Goal: Communication & Community: Answer question/provide support

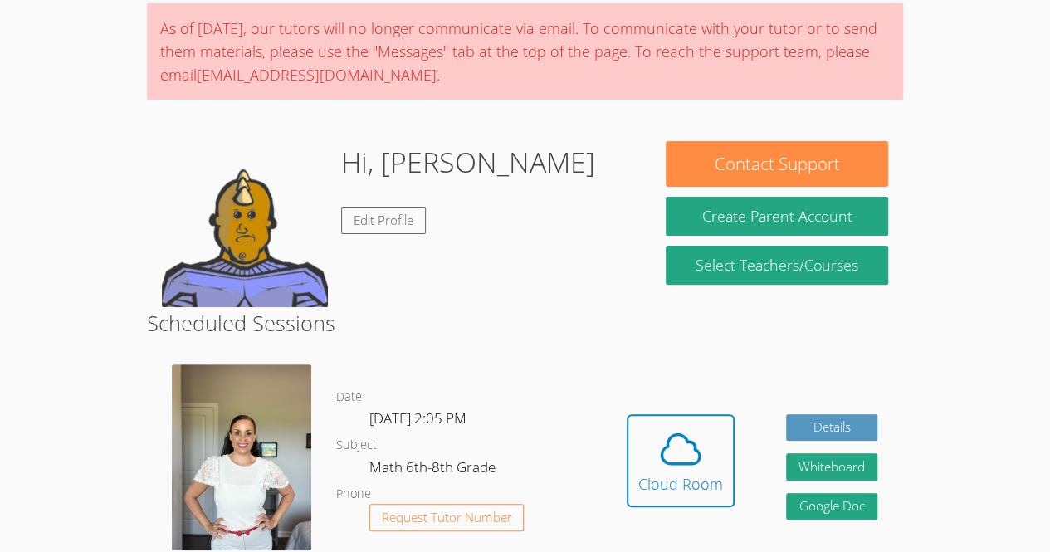
scroll to position [134, 0]
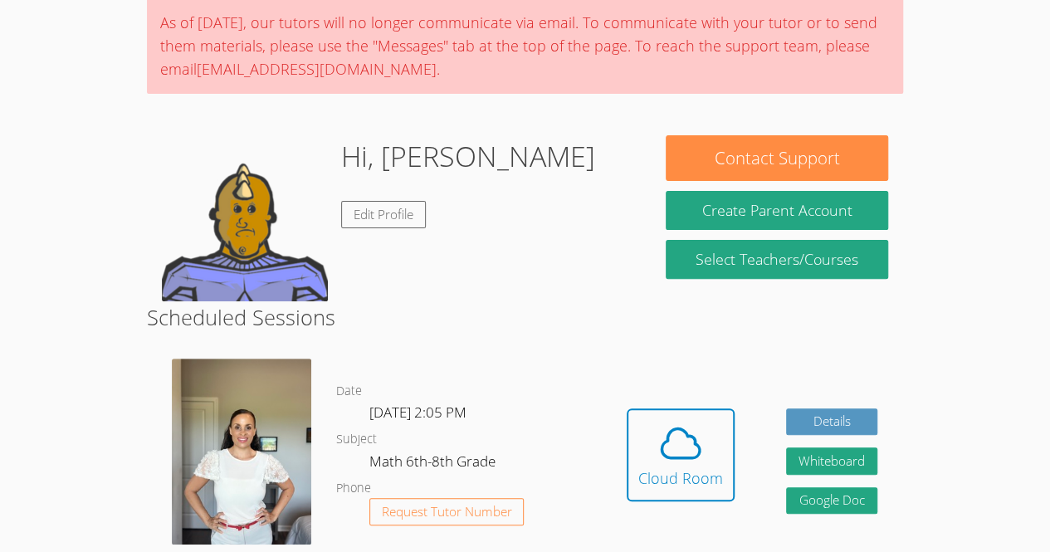
click at [194, 438] on img at bounding box center [241, 452] width 139 height 186
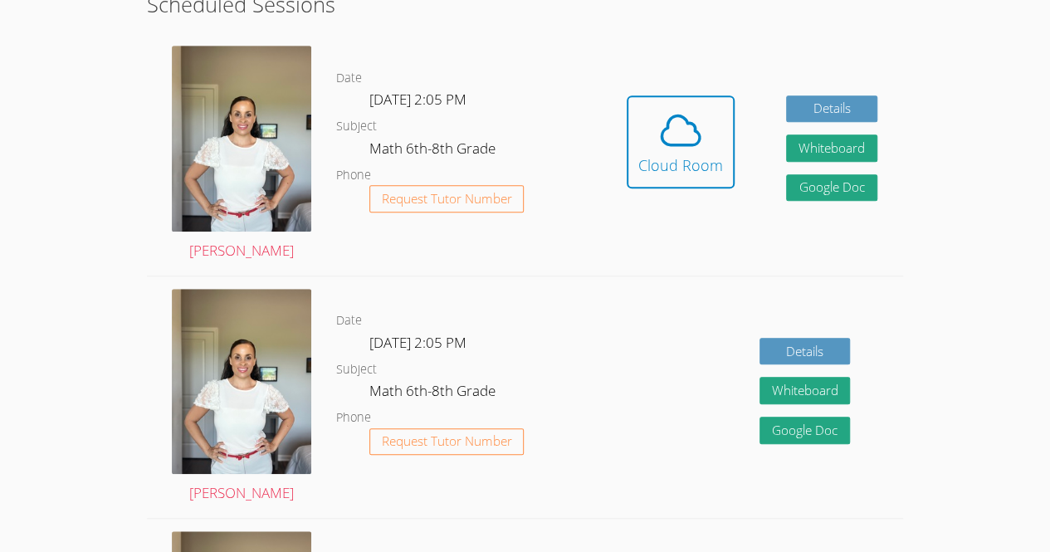
scroll to position [446, 0]
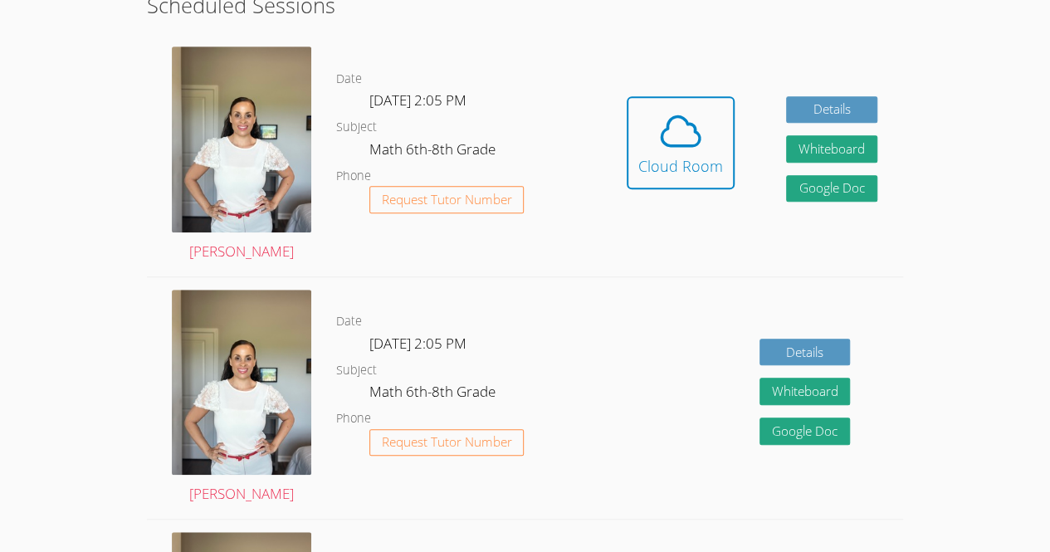
click at [613, 329] on div "Details Whiteboard Hidden Google Doc" at bounding box center [752, 398] width 302 height 242
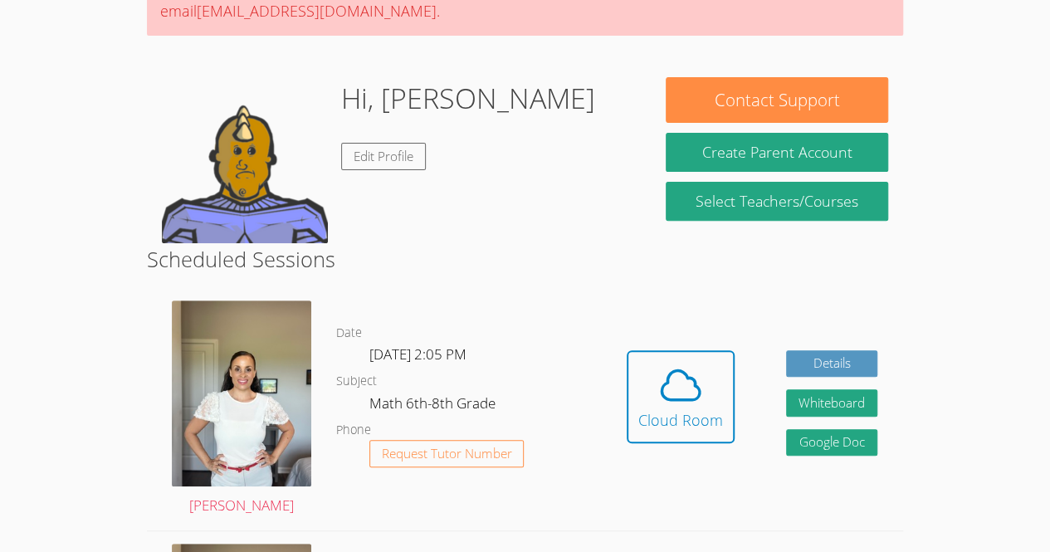
scroll to position [195, 0]
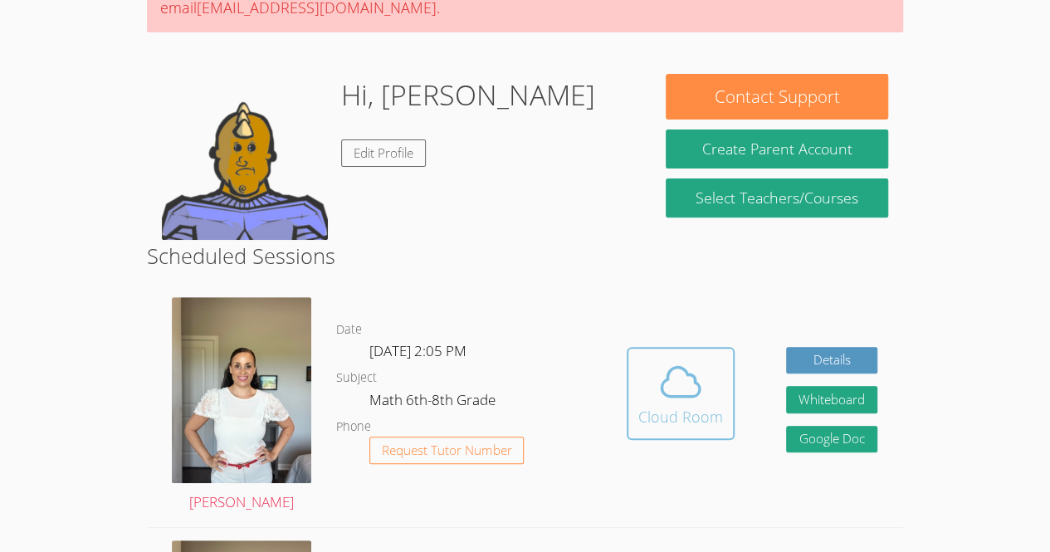
click at [639, 372] on span at bounding box center [680, 382] width 85 height 46
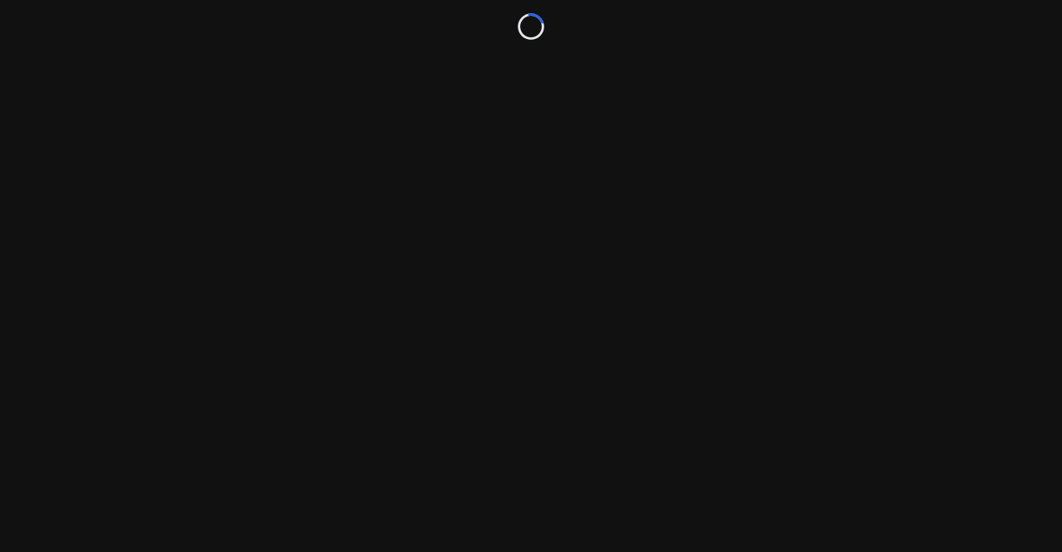
click at [639, 372] on body "Loading..." at bounding box center [531, 276] width 1062 height 552
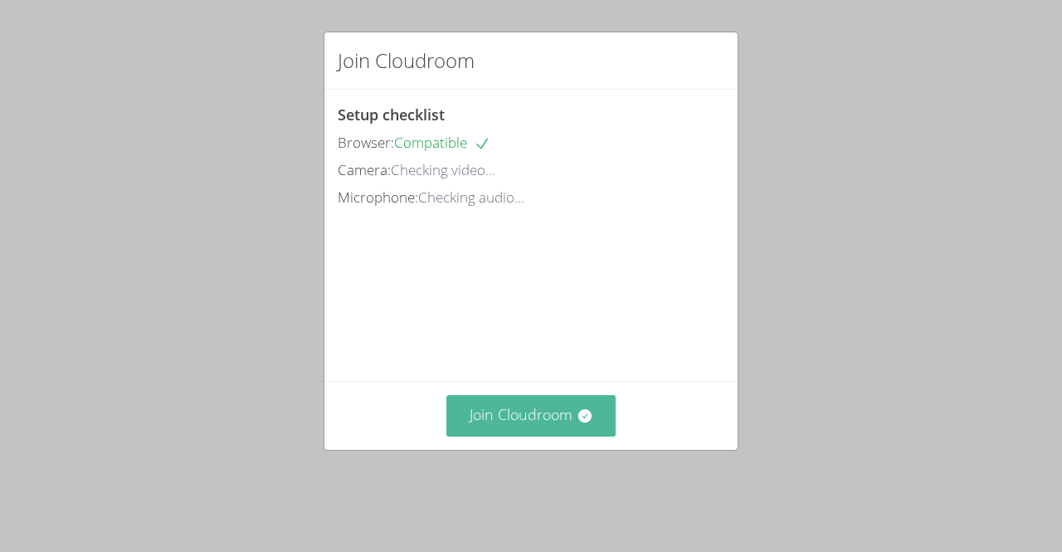
click at [511, 436] on button "Join Cloudroom" at bounding box center [532, 415] width 170 height 41
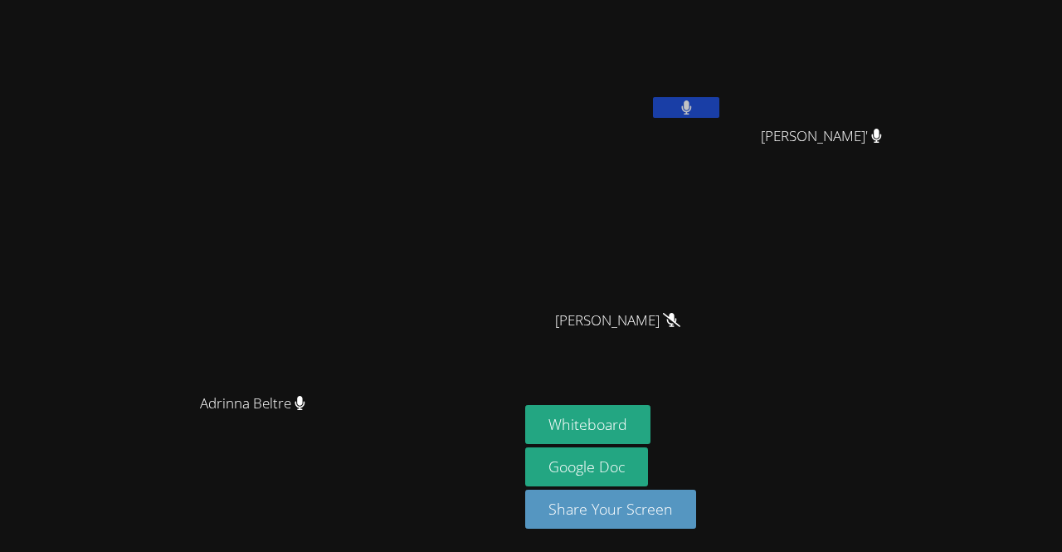
click at [691, 108] on icon at bounding box center [686, 107] width 10 height 14
drag, startPoint x: 767, startPoint y: 102, endPoint x: 733, endPoint y: 469, distance: 368.4
click at [733, 469] on aside "[PERSON_NAME] [PERSON_NAME]' [PERSON_NAME]-Aguare' Josseline Garcia [PERSON_NAM…" at bounding box center [726, 276] width 415 height 552
click at [698, 297] on video at bounding box center [624, 246] width 198 height 111
click at [687, 290] on video at bounding box center [624, 246] width 198 height 111
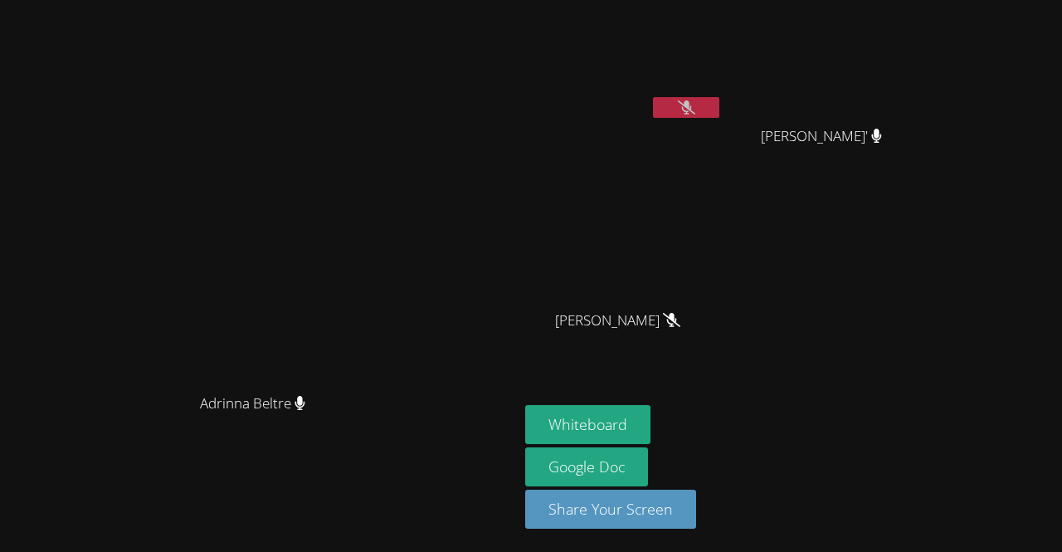
click at [689, 274] on video at bounding box center [624, 246] width 198 height 111
click at [688, 261] on video at bounding box center [624, 246] width 198 height 111
click at [669, 261] on video at bounding box center [624, 246] width 198 height 111
drag, startPoint x: 632, startPoint y: 129, endPoint x: 758, endPoint y: 137, distance: 125.6
click at [723, 137] on div "[PERSON_NAME]" at bounding box center [624, 96] width 198 height 178
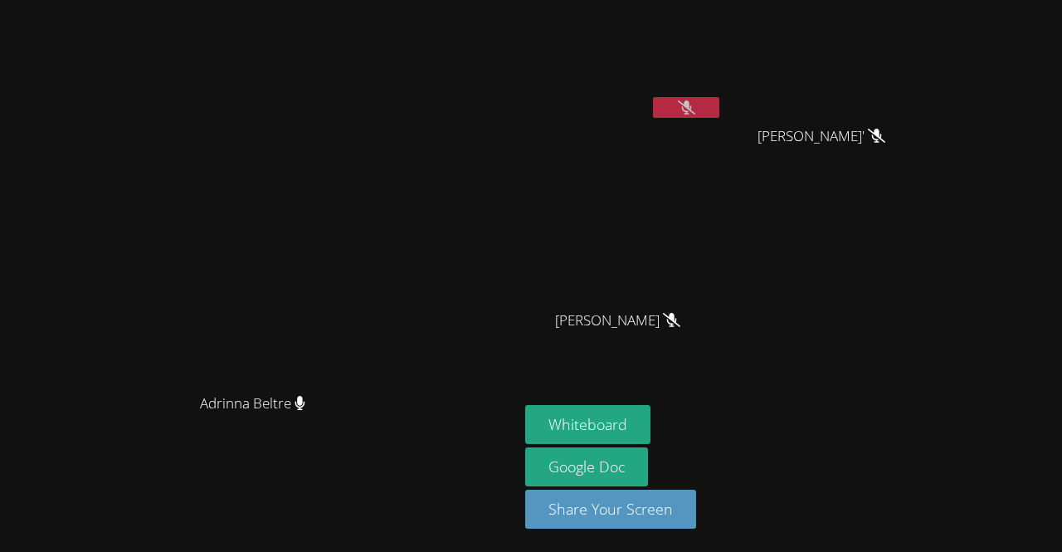
click at [623, 331] on span "[PERSON_NAME]" at bounding box center [617, 321] width 125 height 24
click at [819, 187] on div "[PERSON_NAME] [PERSON_NAME]' [PERSON_NAME]-Aguare' Josseline Garcia [PERSON_NAM…" at bounding box center [726, 188] width 402 height 362
click at [651, 427] on button "Whiteboard" at bounding box center [587, 424] width 125 height 39
click at [519, 337] on main "Adrinna Beltre Adrinna Beltre" at bounding box center [259, 276] width 519 height 552
click at [663, 327] on icon at bounding box center [671, 320] width 17 height 14
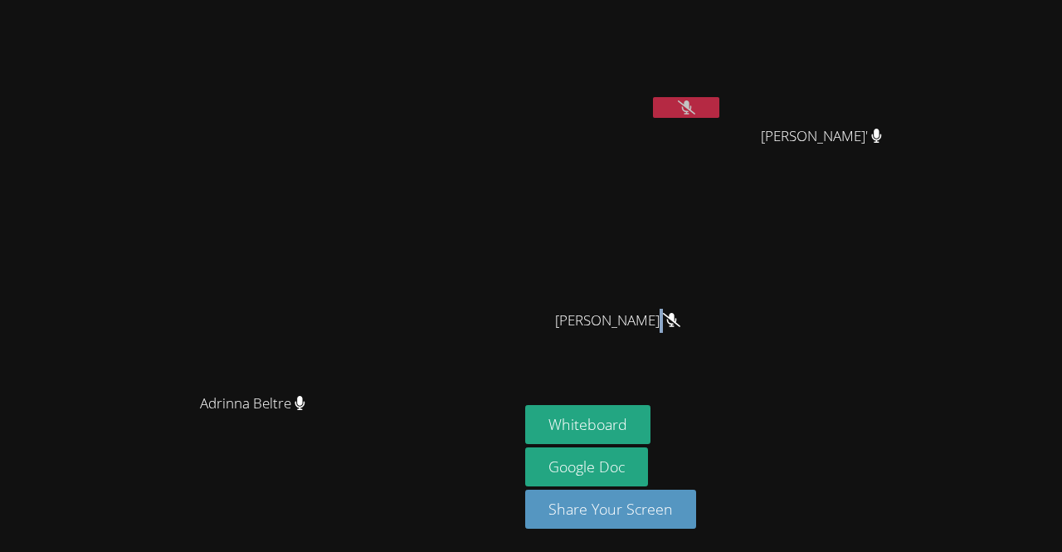
click at [663, 327] on icon at bounding box center [671, 320] width 17 height 14
click at [620, 330] on div at bounding box center [620, 330] width 0 height 0
click at [845, 255] on div "Henry Carranza Portillo Jordi Garcia-Aguare' Jordi Garcia-Aguare' Josseline Gar…" at bounding box center [726, 188] width 402 height 362
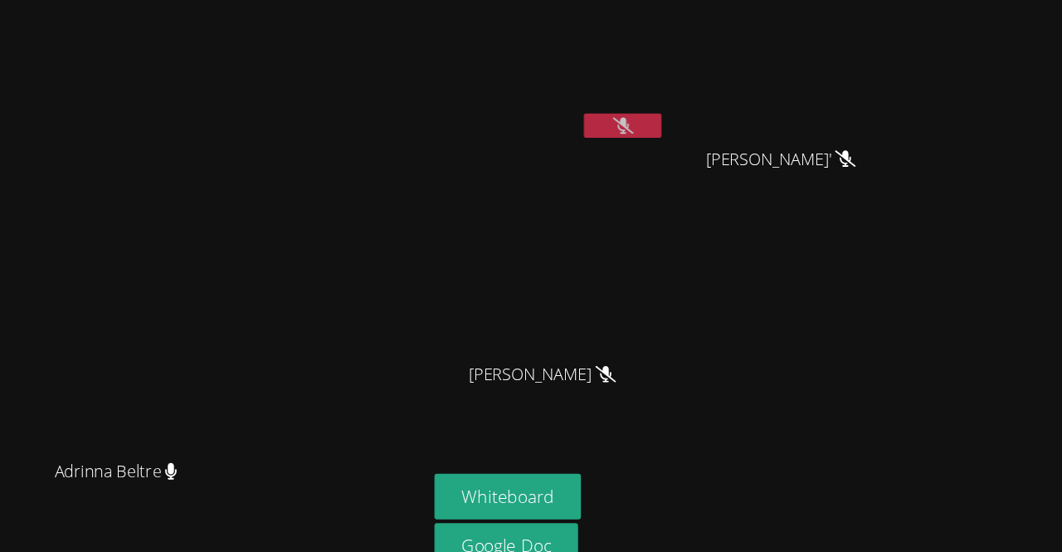
click at [723, 259] on video at bounding box center [624, 246] width 198 height 111
click at [384, 268] on video at bounding box center [259, 242] width 249 height 285
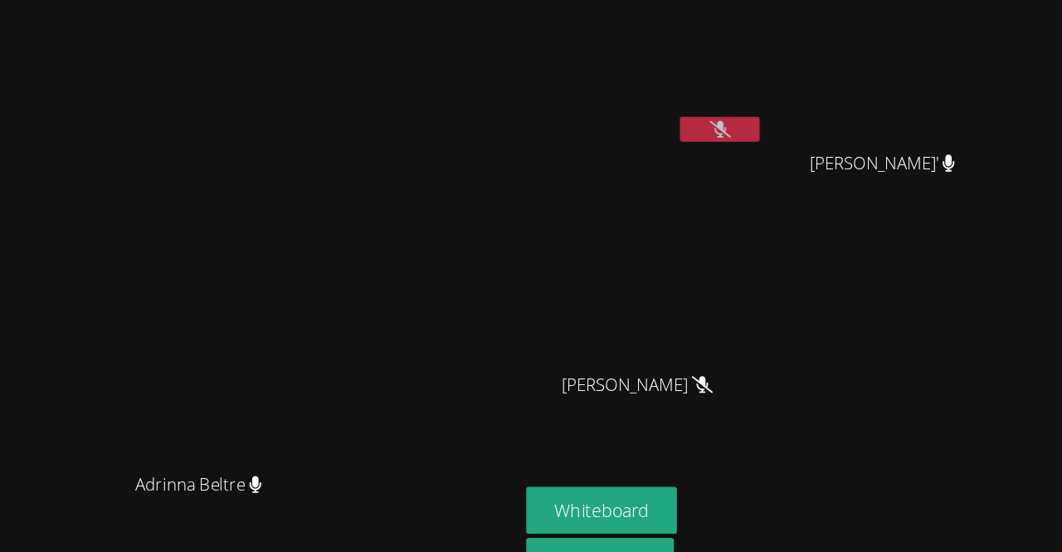
click at [723, 242] on video at bounding box center [624, 246] width 198 height 111
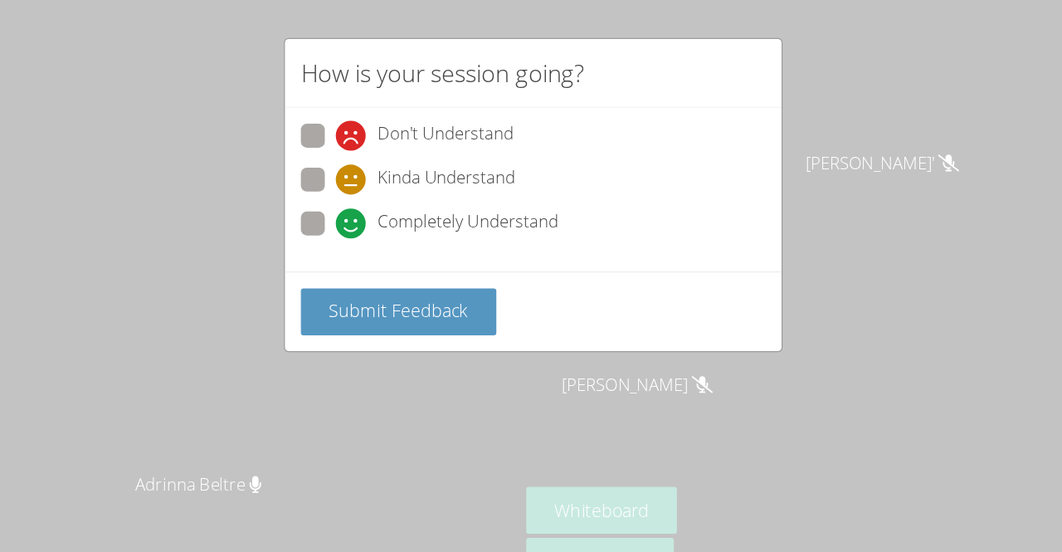
click at [367, 198] on span at bounding box center [367, 198] width 0 height 0
click at [367, 189] on input "Completely Understand" at bounding box center [374, 183] width 14 height 14
radio input "true"
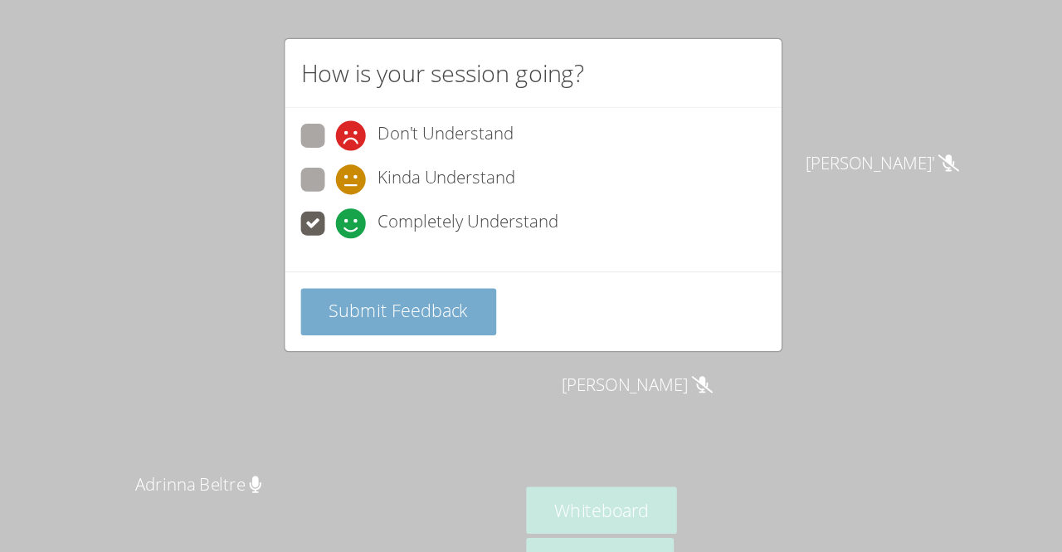
click at [366, 263] on span "Submit Feedback" at bounding box center [419, 258] width 116 height 20
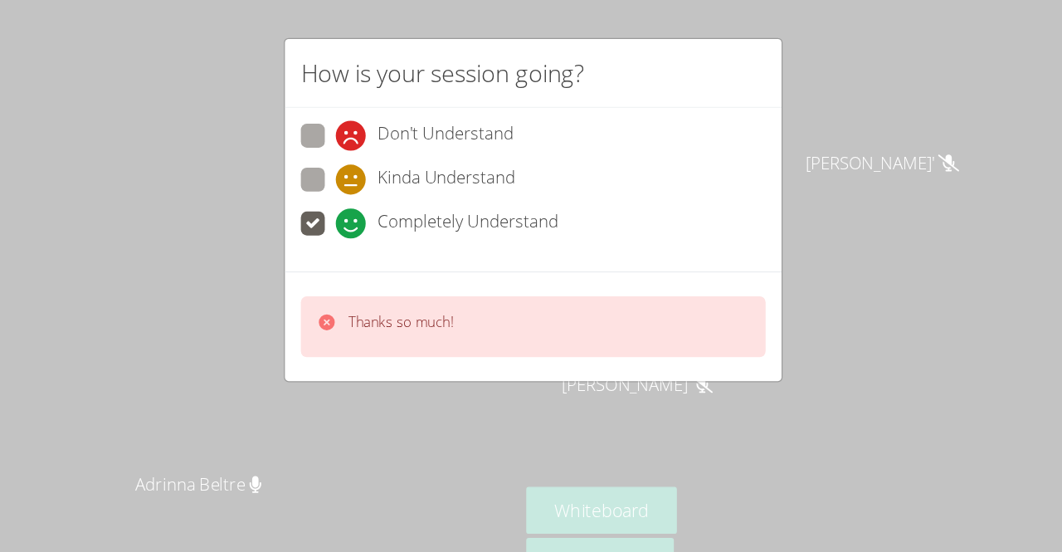
click at [303, 222] on div "How is your session going? Don't Understand Kinda Understand Completely Underst…" at bounding box center [531, 276] width 1062 height 552
